Goal: Task Accomplishment & Management: Complete application form

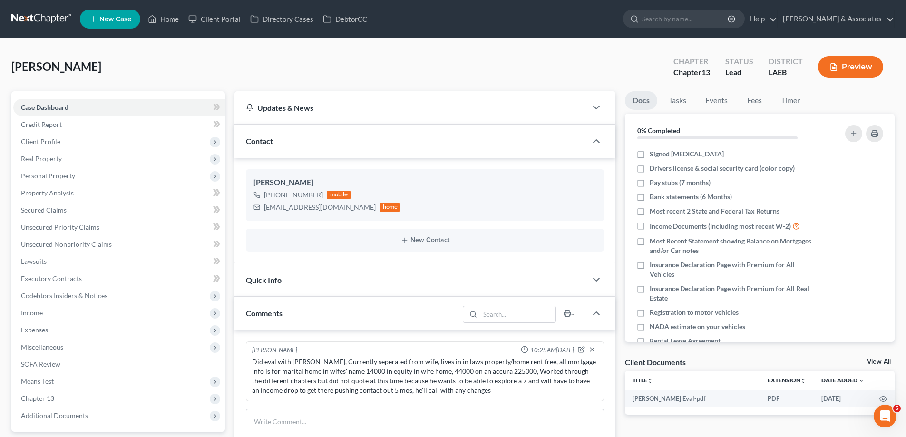
scroll to position [146, 0]
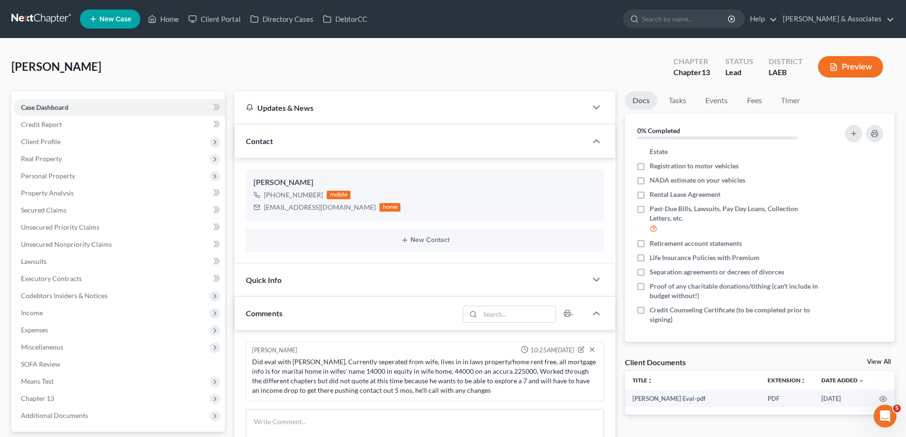
click at [118, 12] on link "New Case" at bounding box center [110, 19] width 60 height 19
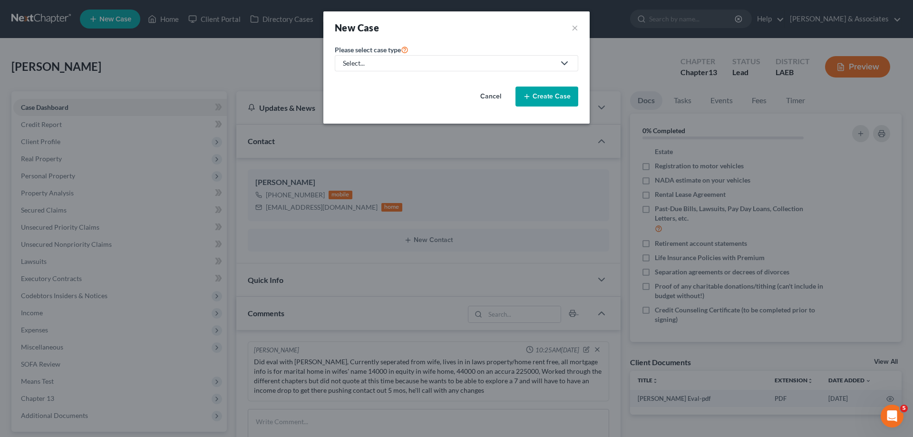
click at [370, 65] on div "Select..." at bounding box center [449, 63] width 212 height 10
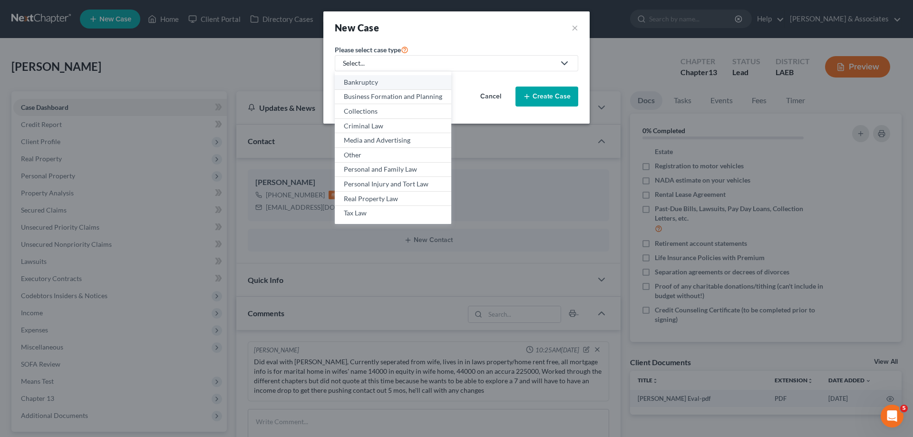
click at [364, 84] on div "Bankruptcy" at bounding box center [393, 83] width 98 height 10
select select "35"
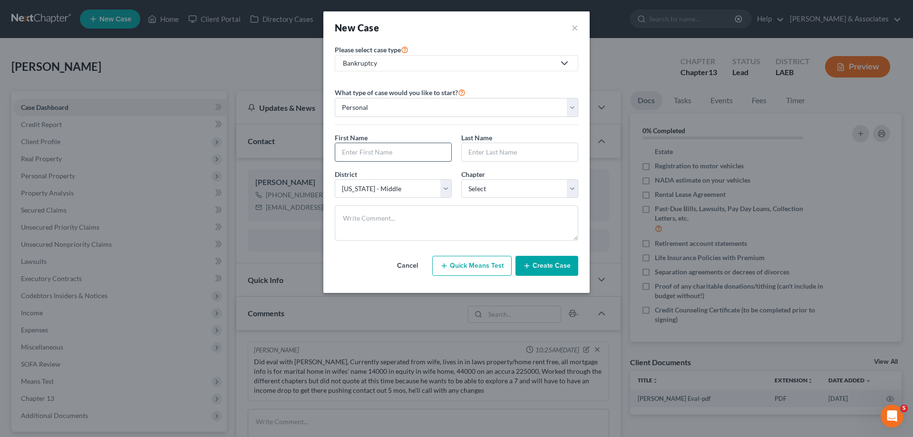
click at [379, 146] on input "text" at bounding box center [393, 152] width 116 height 18
type input "Lionika"
type input "[PERSON_NAME]"
select select "0"
click at [542, 270] on button "Create Case" at bounding box center [547, 266] width 63 height 20
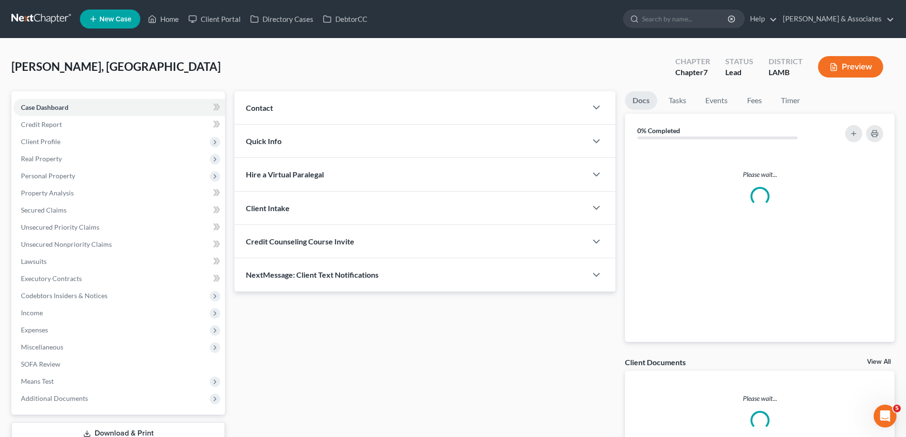
click at [464, 142] on div "Quick Info" at bounding box center [410, 141] width 352 height 33
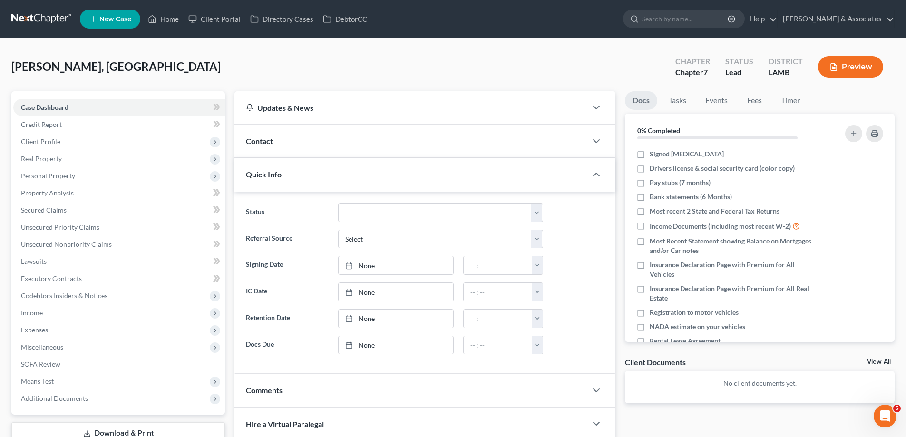
click at [462, 140] on div "Contact" at bounding box center [410, 141] width 352 height 33
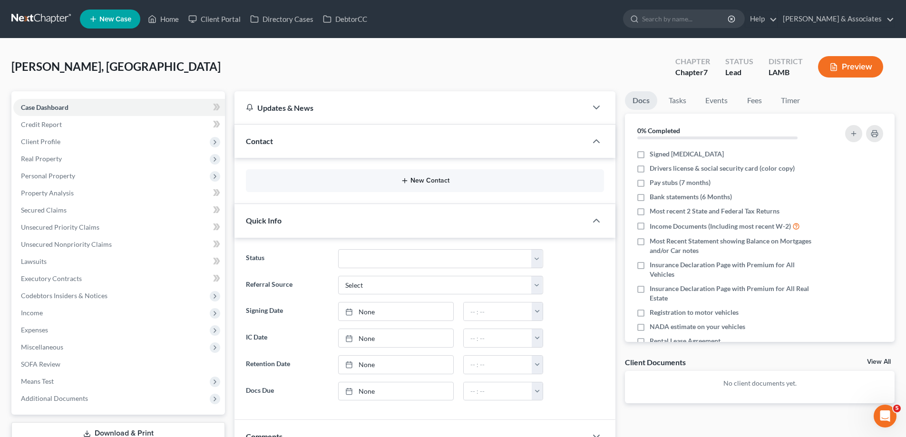
click at [419, 182] on button "New Contact" at bounding box center [424, 181] width 343 height 8
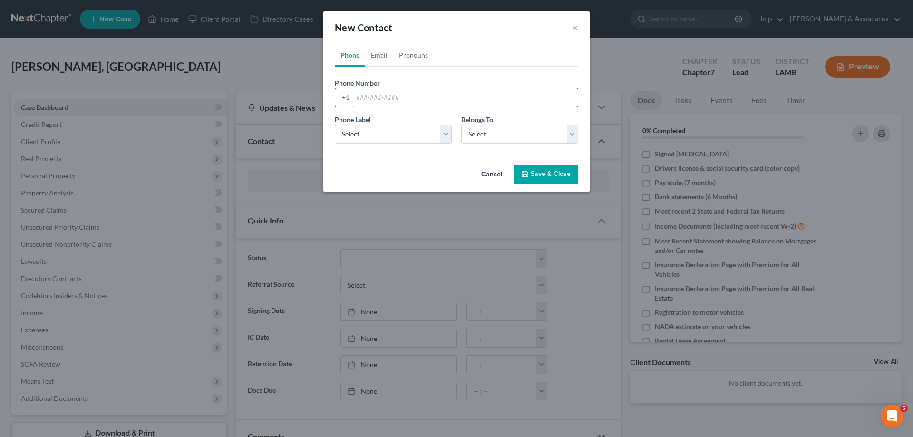
click at [365, 105] on input "tel" at bounding box center [465, 97] width 225 height 18
paste input "[PHONE_NUMBER]"
type input "[PHONE_NUMBER]"
drag, startPoint x: 364, startPoint y: 126, endPoint x: 365, endPoint y: 133, distance: 7.2
click at [364, 127] on select "Select Mobile Home Work Other" at bounding box center [393, 134] width 117 height 19
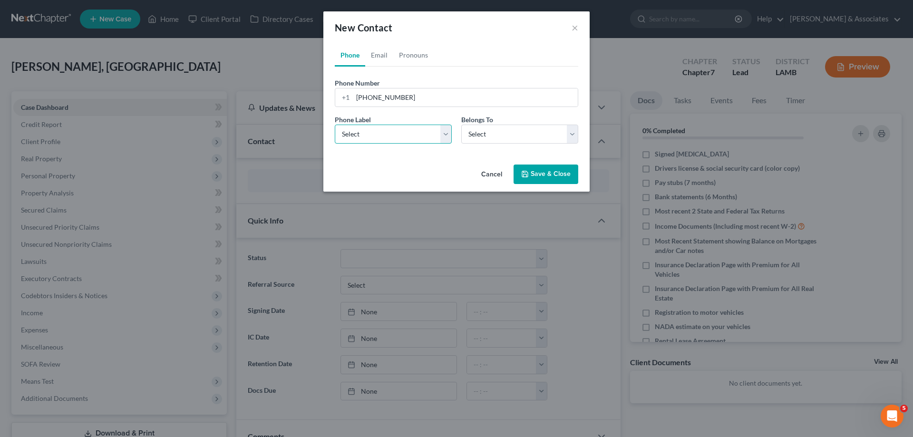
select select "0"
click at [335, 125] on select "Select Mobile Home Work Other" at bounding box center [393, 134] width 117 height 19
drag, startPoint x: 493, startPoint y: 133, endPoint x: 493, endPoint y: 137, distance: 4.8
click at [494, 136] on select "Select Client Other" at bounding box center [519, 134] width 117 height 19
select select "0"
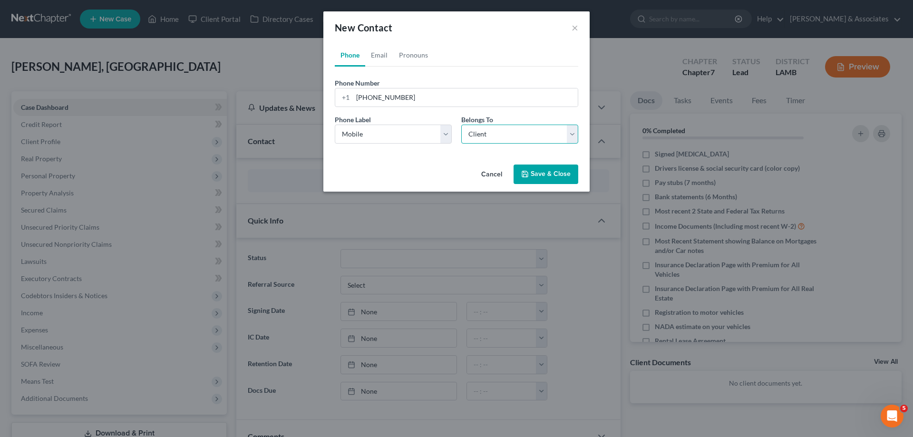
click at [461, 125] on select "Select Client Other" at bounding box center [519, 134] width 117 height 19
click at [381, 56] on link "Email" at bounding box center [379, 55] width 28 height 23
click at [383, 101] on input "email" at bounding box center [465, 97] width 225 height 18
paste input "[EMAIL_ADDRESS][DOMAIN_NAME]"
type input "[EMAIL_ADDRESS][DOMAIN_NAME]"
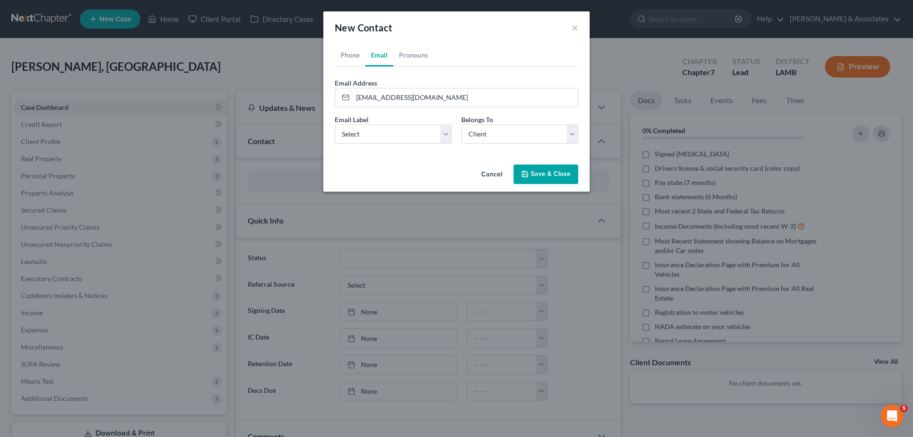
click at [382, 144] on div "Email Label Select Home Work Other Belongs To * Select Client Other" at bounding box center [456, 133] width 253 height 37
click at [390, 137] on select "Select Home Work Other" at bounding box center [393, 134] width 117 height 19
select select "0"
click at [335, 125] on select "Select Home Work Other" at bounding box center [393, 134] width 117 height 19
click at [533, 127] on div "Belongs To * Select Client Other" at bounding box center [520, 129] width 127 height 29
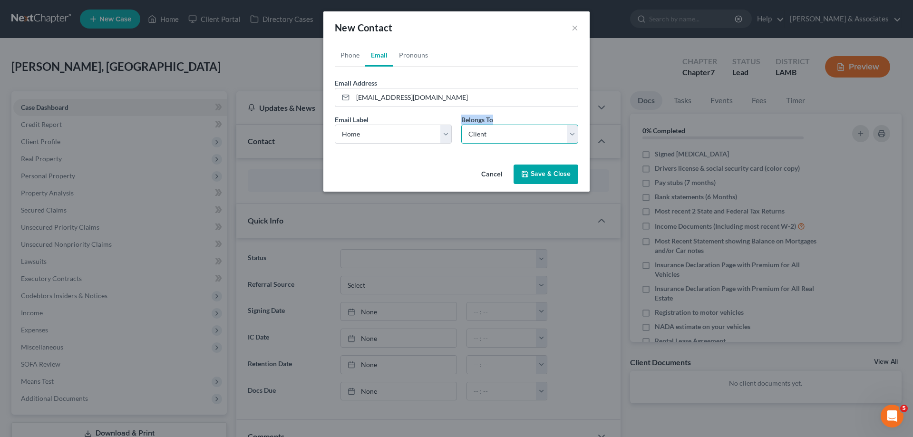
click at [526, 132] on select "Select Client Other" at bounding box center [519, 134] width 117 height 19
click at [557, 170] on button "Save & Close" at bounding box center [546, 175] width 65 height 20
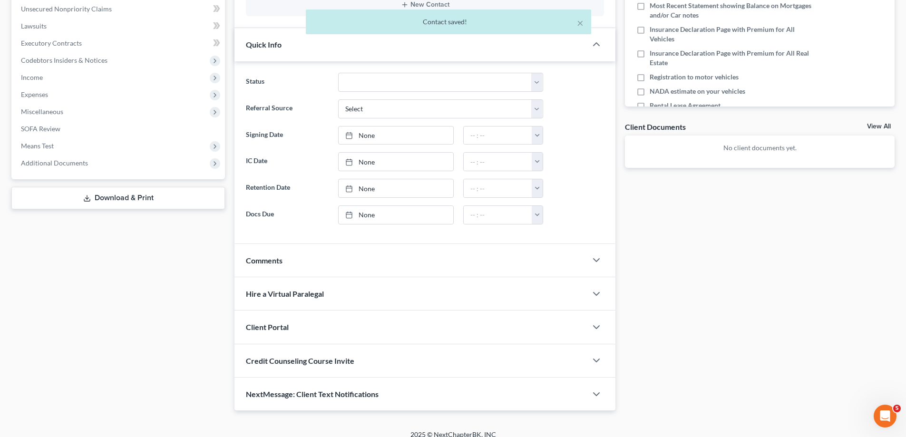
scroll to position [238, 0]
drag, startPoint x: 437, startPoint y: 268, endPoint x: 911, endPoint y: 212, distance: 477.5
click at [437, 268] on div "Comments" at bounding box center [410, 258] width 352 height 33
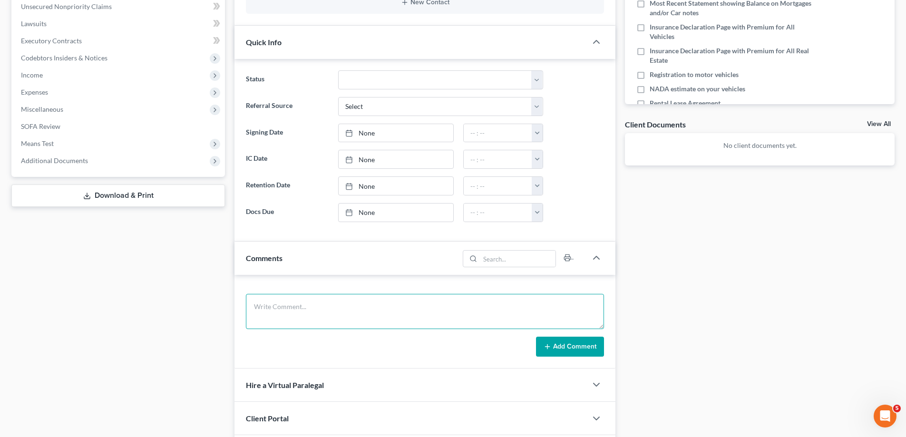
click at [346, 294] on textarea at bounding box center [425, 311] width 358 height 35
paste textarea "Did eval with Lionika, 25000 on a vehicle, 31000 in [PERSON_NAME] 24000 student…"
type textarea "Did eval with Lionika, 25000 on a vehicle, 31000 in [PERSON_NAME] 24000 student…"
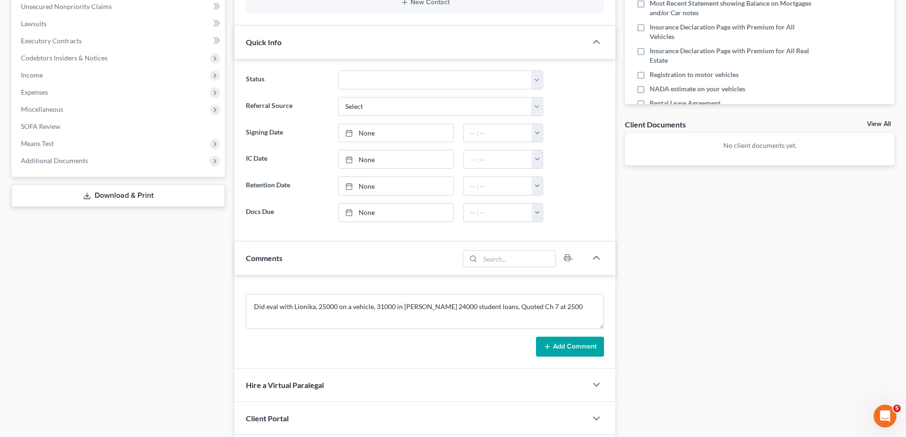
click at [563, 346] on button "Add Comment" at bounding box center [570, 347] width 68 height 20
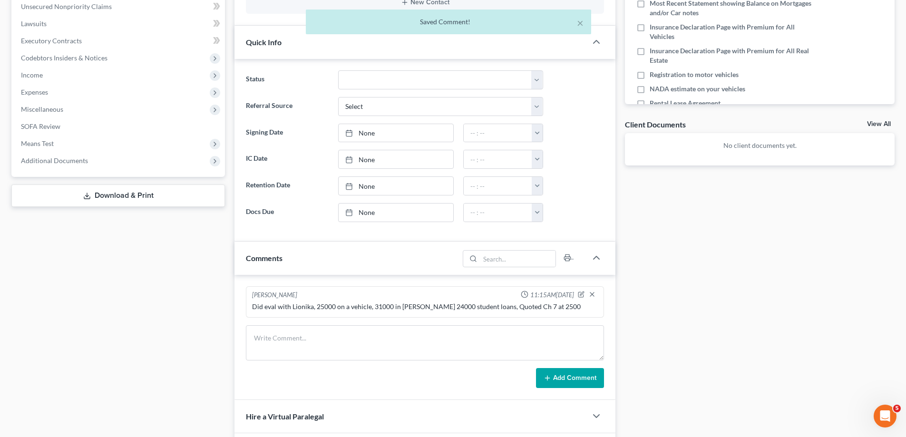
click at [876, 124] on link "View All" at bounding box center [879, 124] width 24 height 7
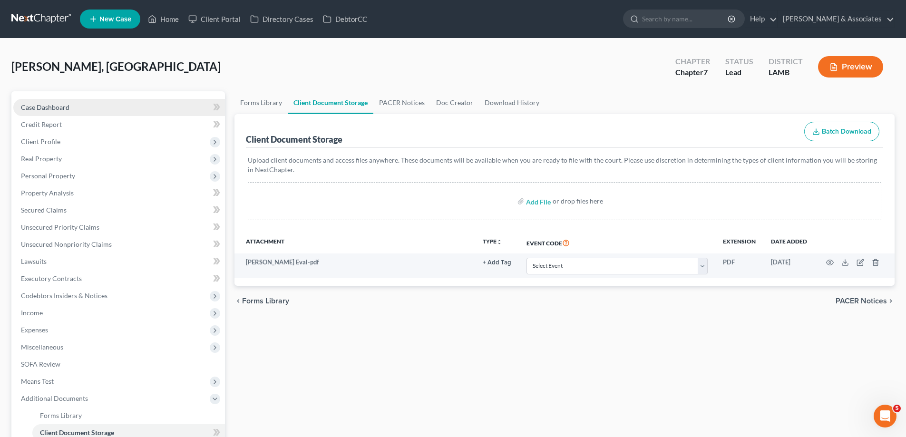
drag, startPoint x: 37, startPoint y: 105, endPoint x: 42, endPoint y: 105, distance: 4.8
click at [37, 105] on span "Case Dashboard" at bounding box center [45, 107] width 49 height 8
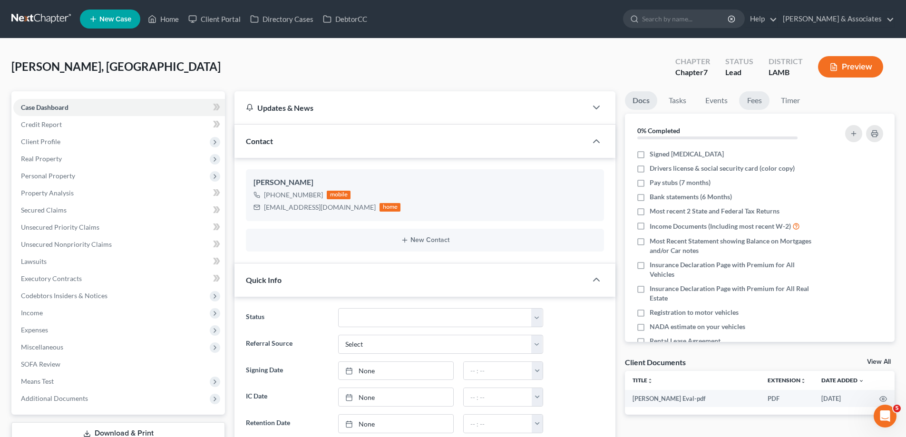
click at [748, 102] on link "Fees" at bounding box center [754, 100] width 30 height 19
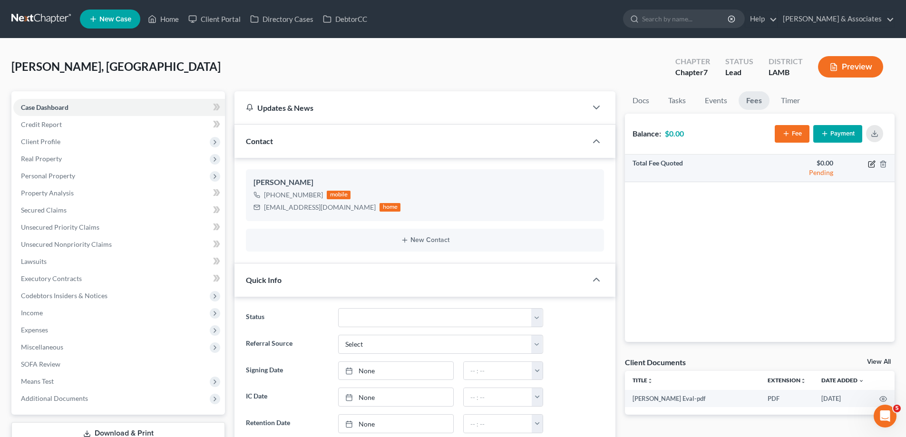
click at [869, 165] on icon "button" at bounding box center [871, 164] width 6 height 6
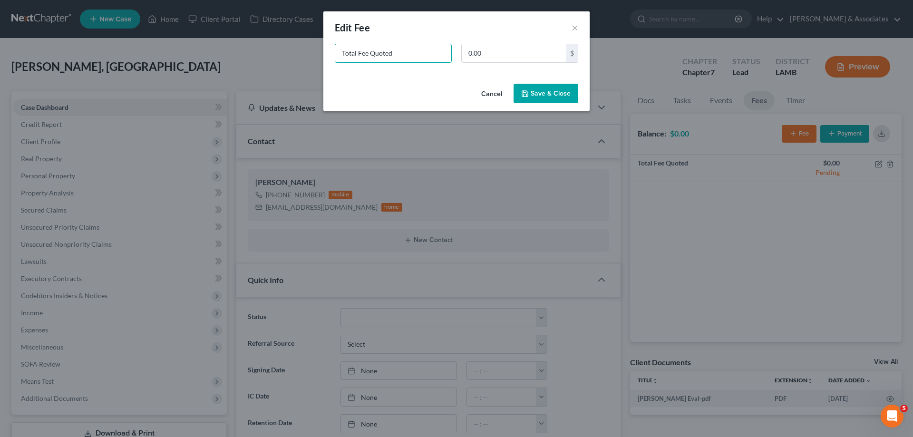
drag, startPoint x: 421, startPoint y: 54, endPoint x: 72, endPoint y: 21, distance: 350.7
click at [146, 33] on div "New Fee Edit Fee × Total Fee Quoted 0.00 $ Cancel Save & Close" at bounding box center [456, 218] width 913 height 437
type input "ch 7"
type input "2,500"
click at [555, 89] on button "Save & Close" at bounding box center [546, 94] width 65 height 20
